Goal: Complete application form

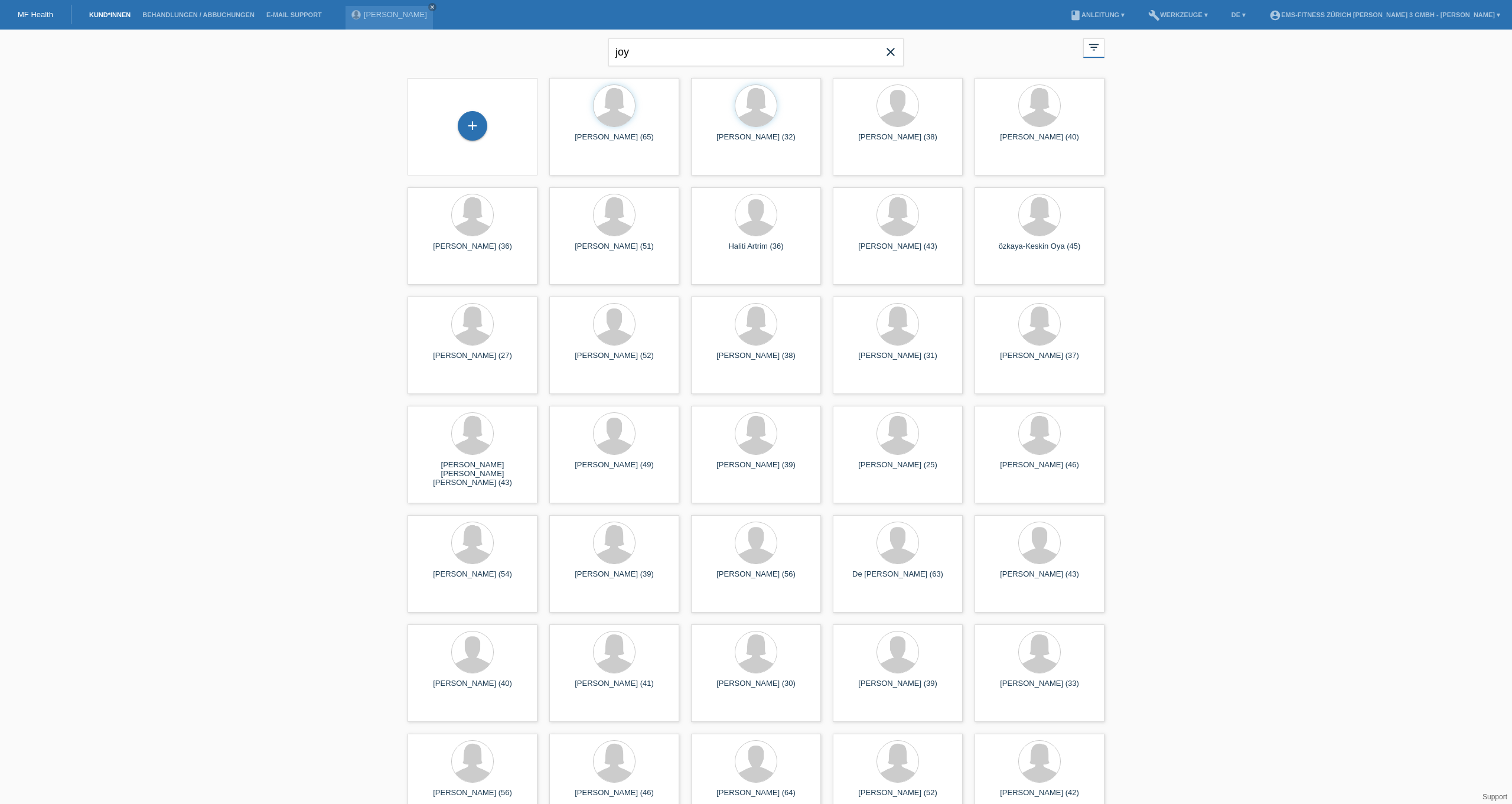
type input "joy"
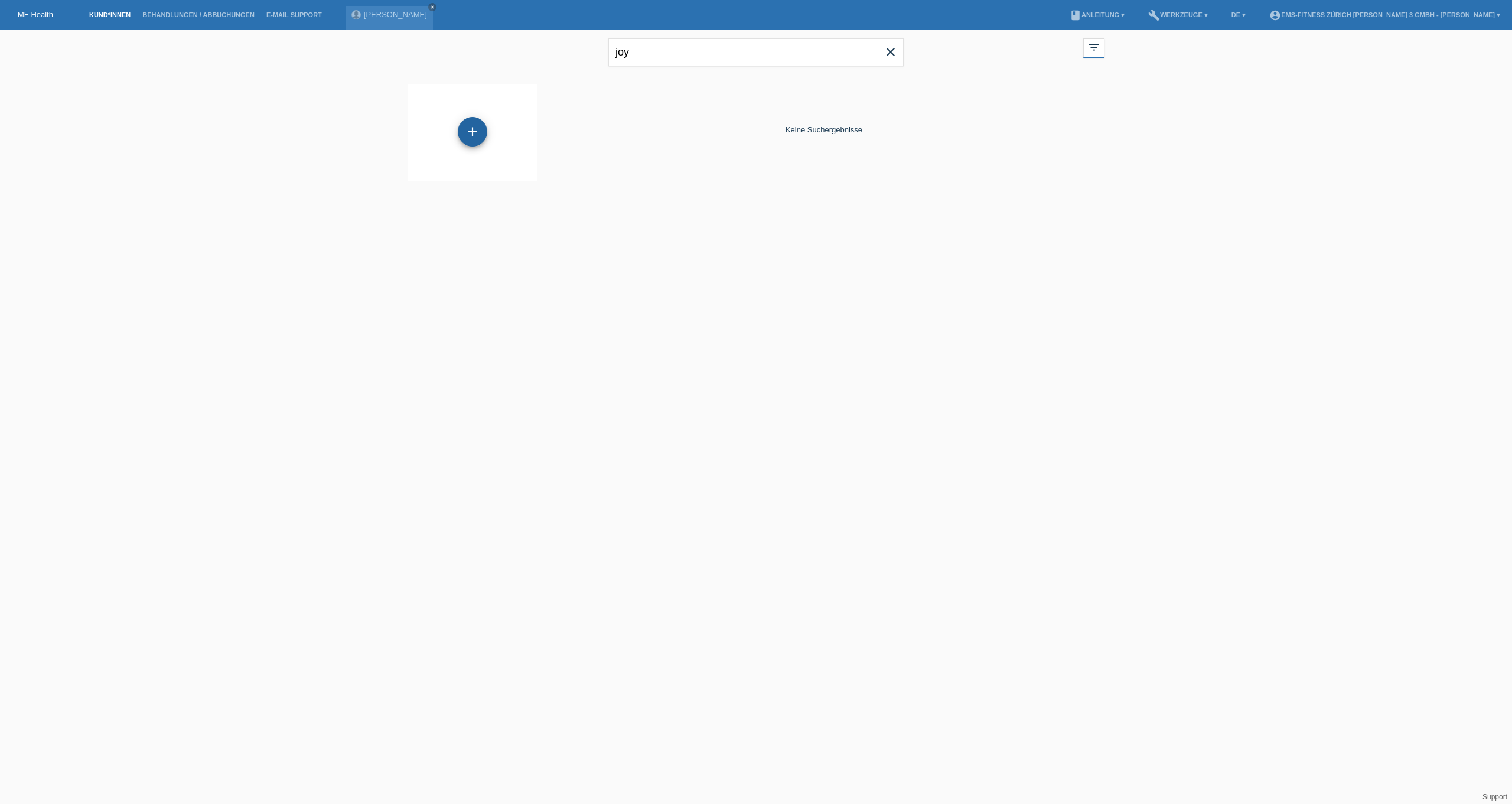
click at [473, 131] on div "+" at bounding box center [472, 131] width 29 height 29
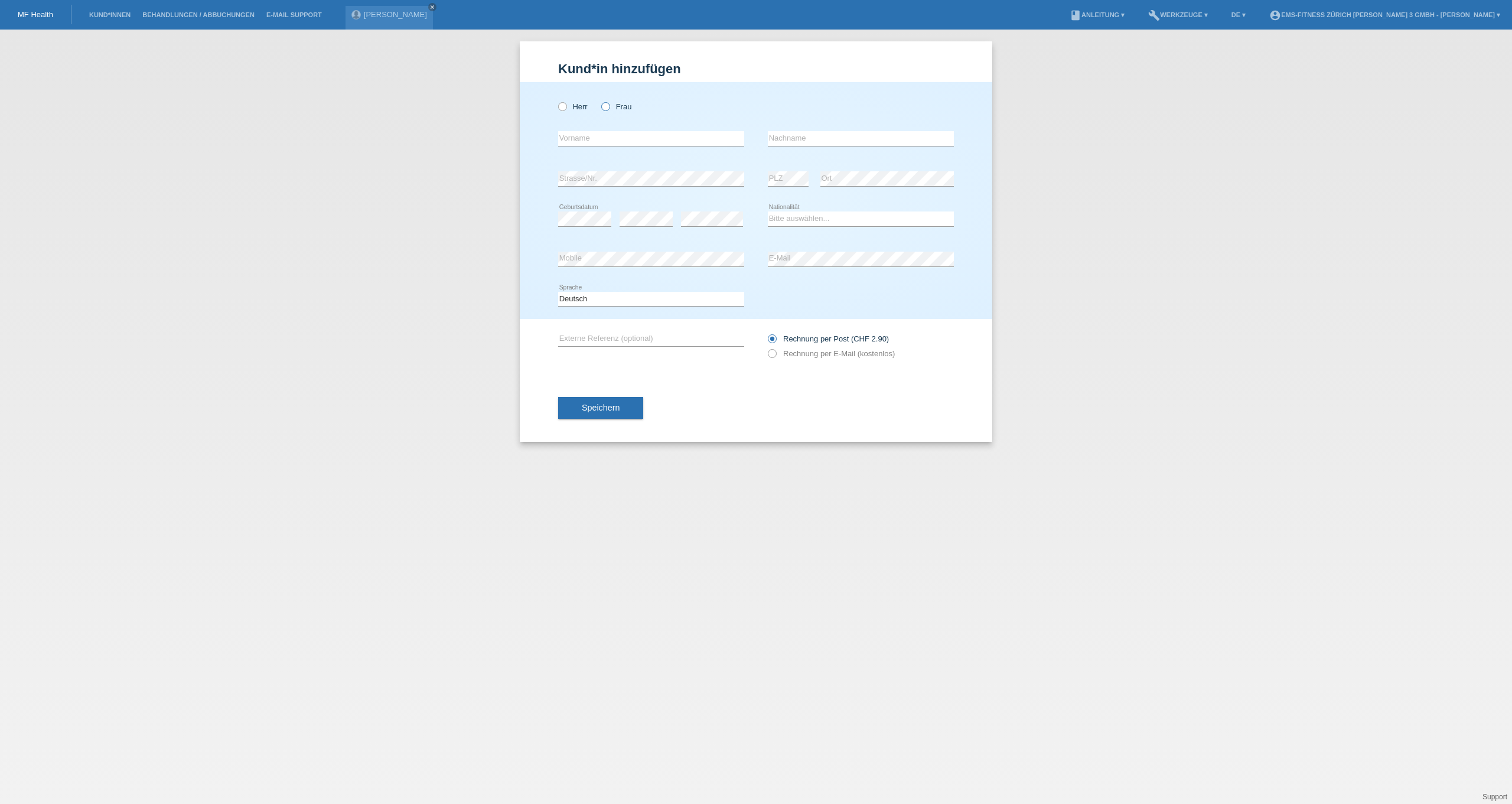
click at [599, 100] on icon at bounding box center [599, 100] width 0 height 0
click at [602, 106] on input "Frau" at bounding box center [605, 106] width 8 height 8
radio input "true"
click at [615, 131] on input "text" at bounding box center [651, 139] width 186 height 15
